Goal: Task Accomplishment & Management: Use online tool/utility

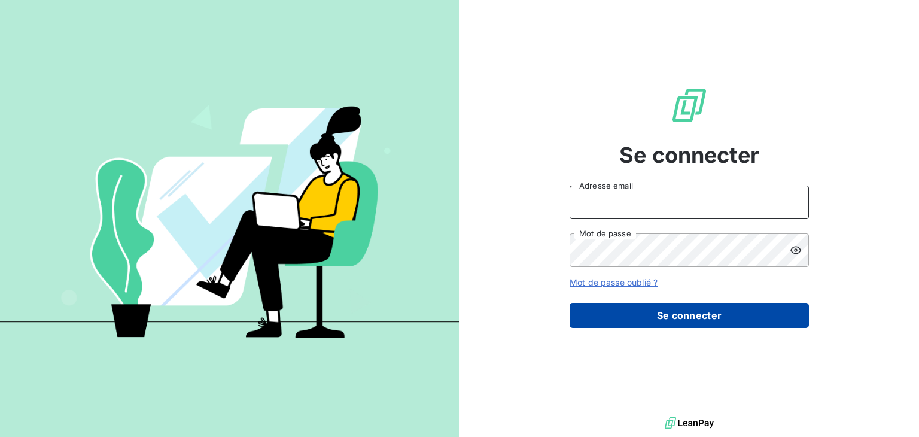
type input "[EMAIL_ADDRESS][DOMAIN_NAME]"
drag, startPoint x: 711, startPoint y: 318, endPoint x: 689, endPoint y: 319, distance: 22.7
click at [711, 318] on button "Se connecter" at bounding box center [689, 315] width 239 height 25
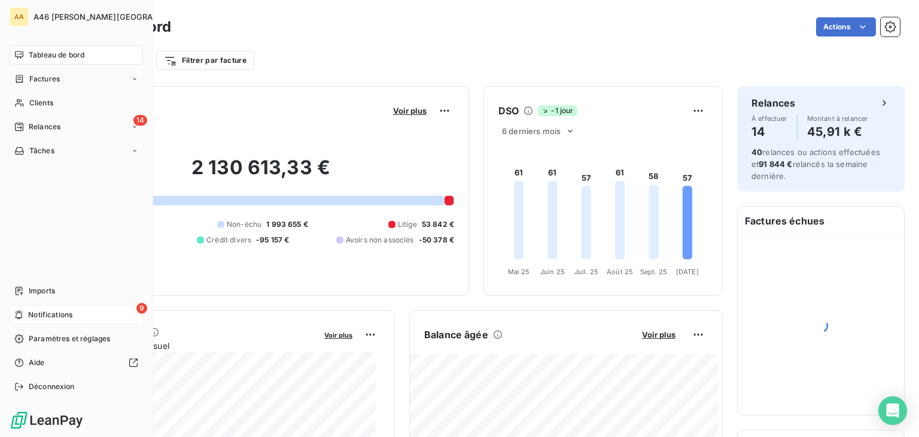
click at [34, 309] on span "Notifications" at bounding box center [50, 314] width 44 height 11
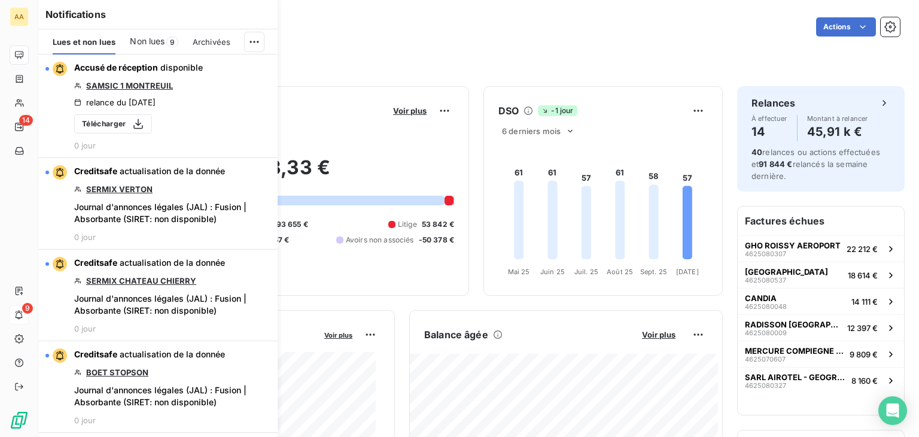
click at [160, 39] on span "Non lues" at bounding box center [147, 41] width 35 height 12
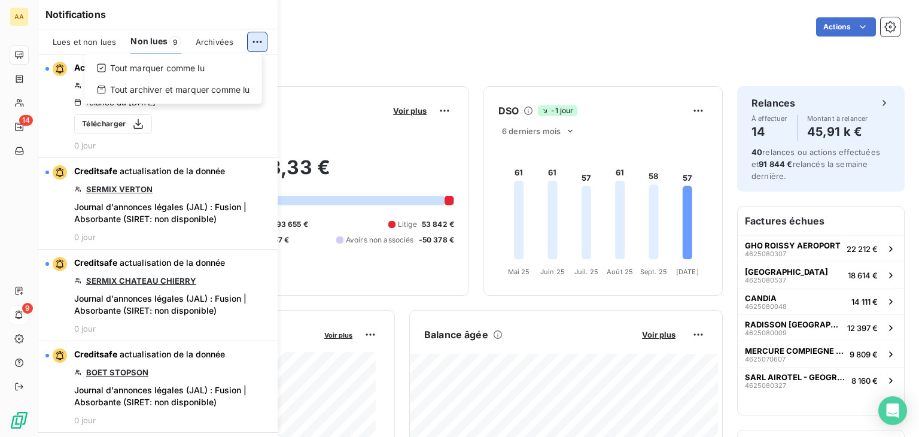
click at [254, 36] on html "AA 14 9 Tableau de bord Actions Filtrer par client Filtrer par facture Encours …" at bounding box center [459, 218] width 919 height 437
click at [145, 63] on div "Tout marquer comme lu" at bounding box center [174, 68] width 168 height 19
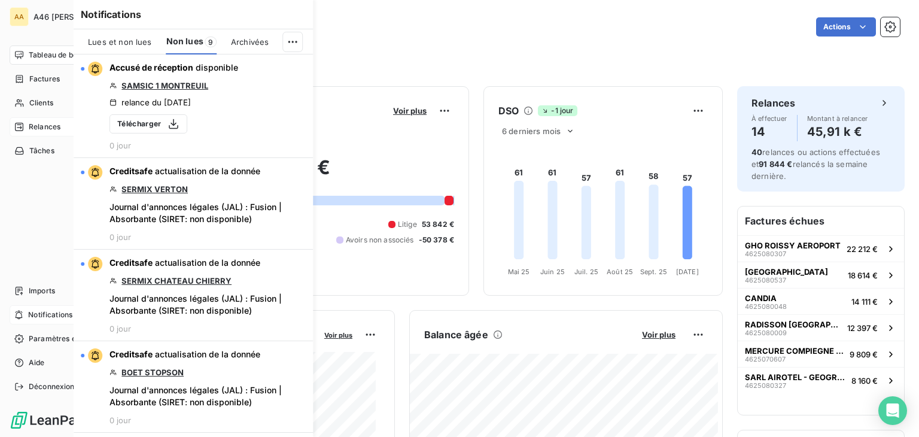
click at [24, 121] on div "Relances" at bounding box center [37, 126] width 46 height 11
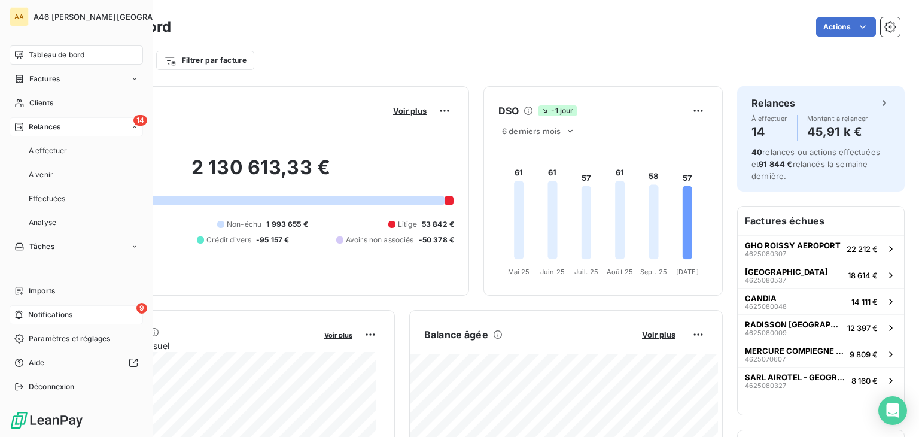
click at [42, 119] on div "14 Relances" at bounding box center [76, 126] width 133 height 19
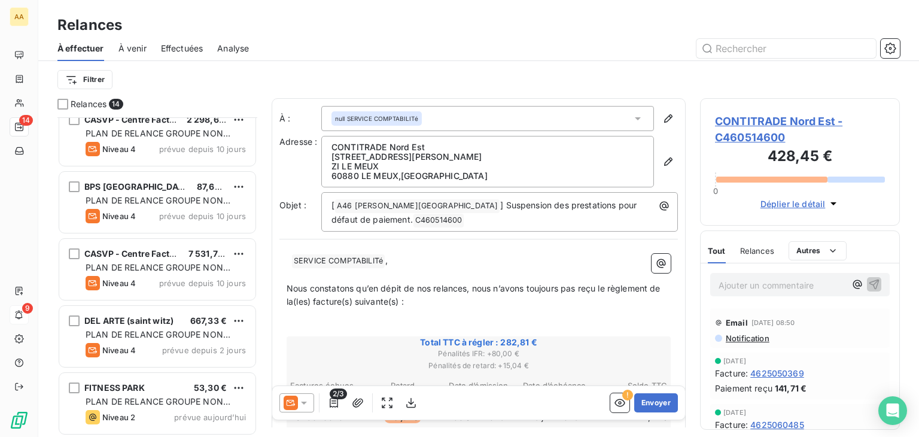
scroll to position [619, 0]
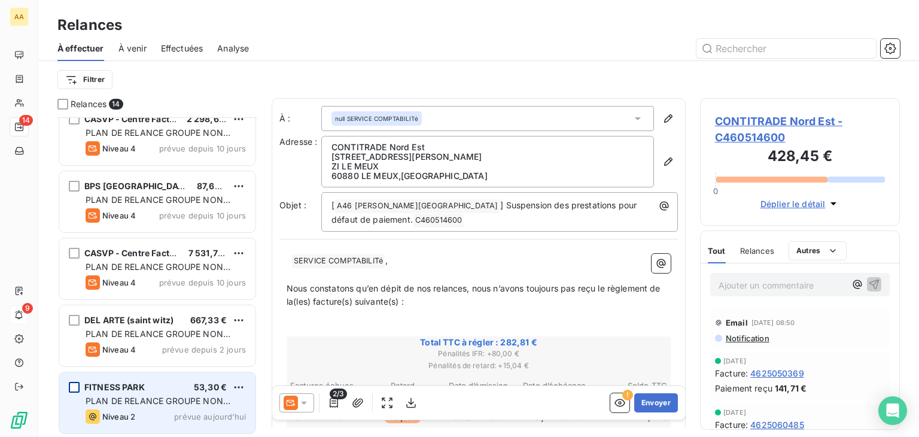
click at [75, 388] on div "grid" at bounding box center [74, 387] width 11 height 11
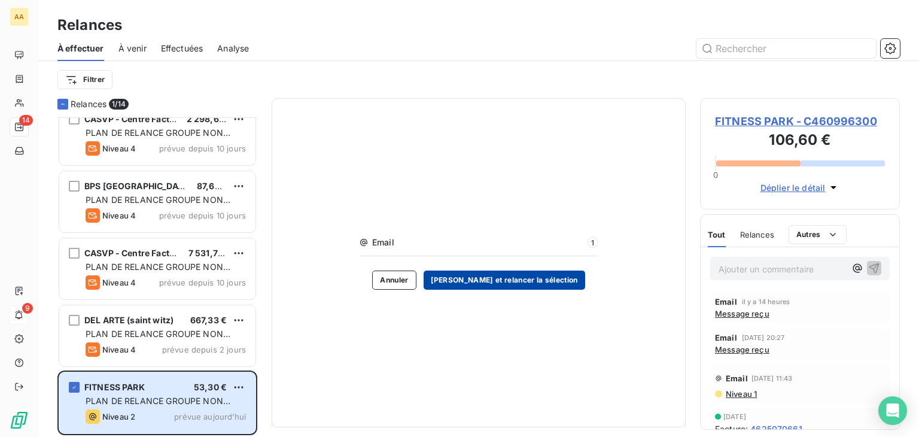
click at [477, 282] on button "[PERSON_NAME] et relancer la sélection" at bounding box center [505, 279] width 162 height 19
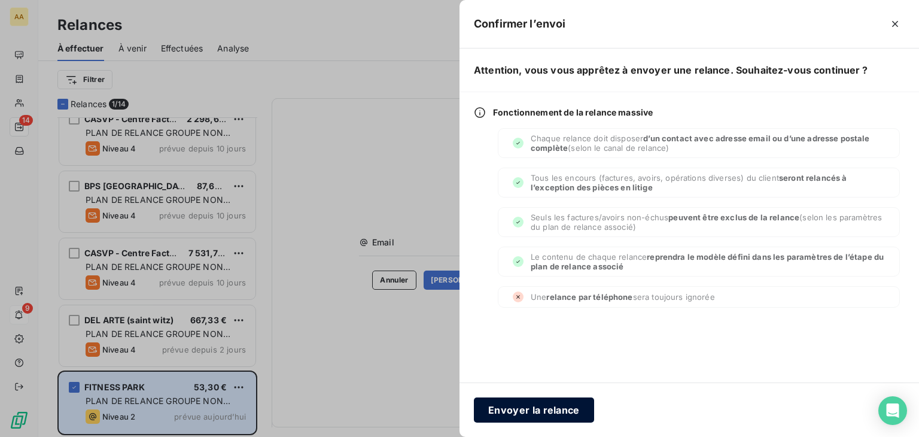
click at [526, 412] on button "Envoyer la relance" at bounding box center [534, 409] width 120 height 25
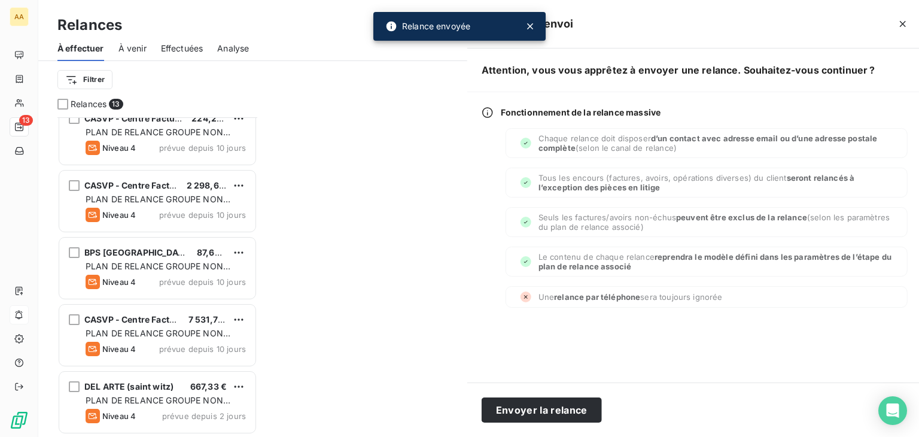
scroll to position [552, 0]
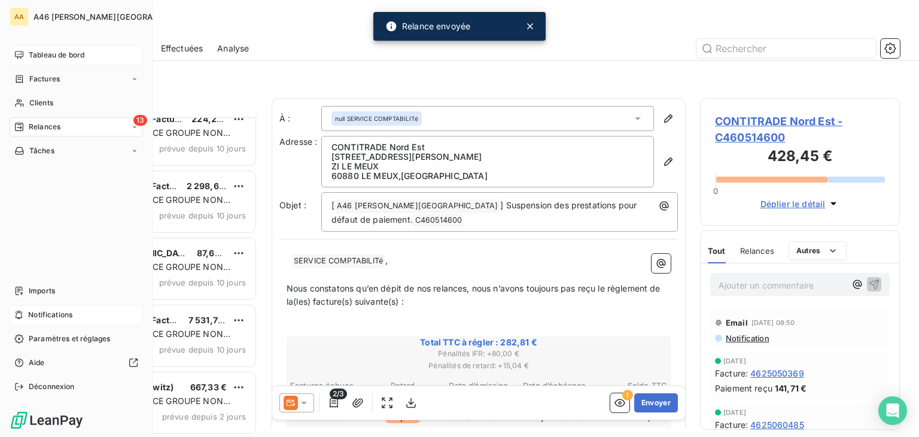
click at [38, 51] on span "Tableau de bord" at bounding box center [57, 55] width 56 height 11
